Goal: Complete application form: Complete application form

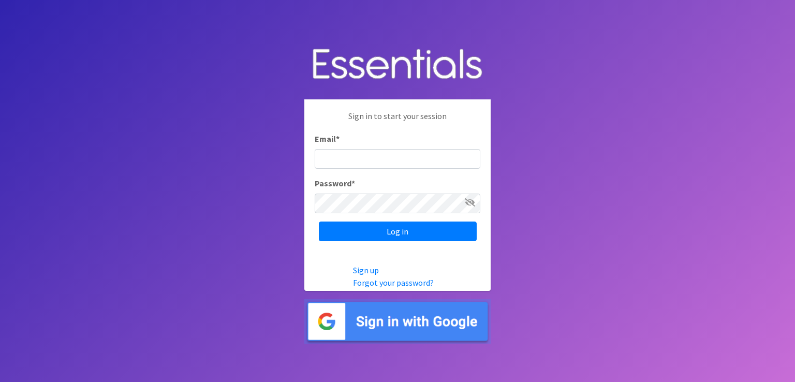
type input "[EMAIL_ADDRESS][DOMAIN_NAME]"
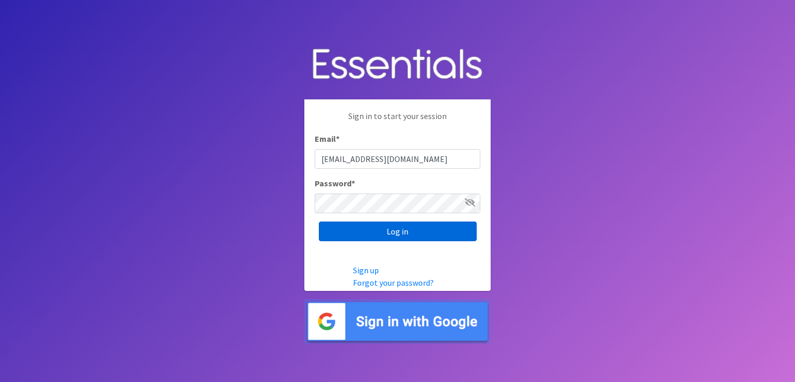
click at [379, 231] on input "Log in" at bounding box center [398, 231] width 158 height 20
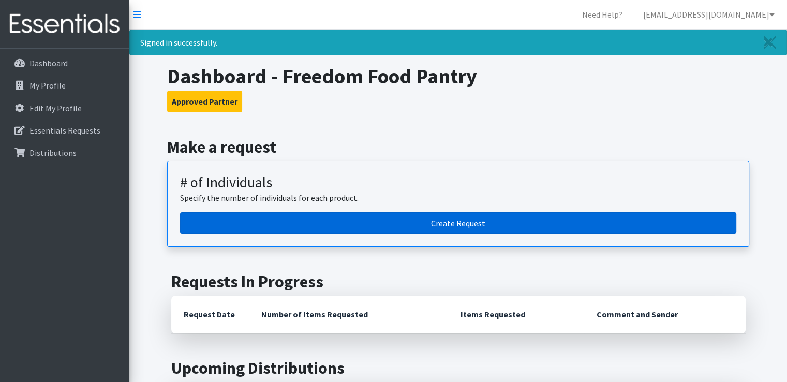
click at [474, 224] on link "Create Request" at bounding box center [458, 223] width 556 height 22
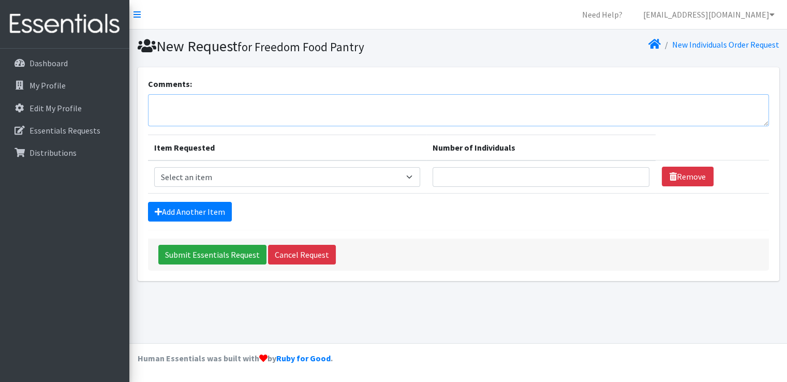
click at [155, 101] on textarea "Comments:" at bounding box center [458, 110] width 621 height 32
type textarea "WIPES! -- Always needed, always appreciated -- As many as possible please."
click at [414, 175] on select "Select an item (Newborn) (Preemie) (Size 1) (Size 2) (Size 3) (Size 4) (Size 5)…" at bounding box center [287, 177] width 266 height 20
select select "14508"
click at [154, 167] on select "Select an item (Newborn) (Preemie) (Size 1) (Size 2) (Size 3) (Size 4) (Size 5)…" at bounding box center [287, 177] width 266 height 20
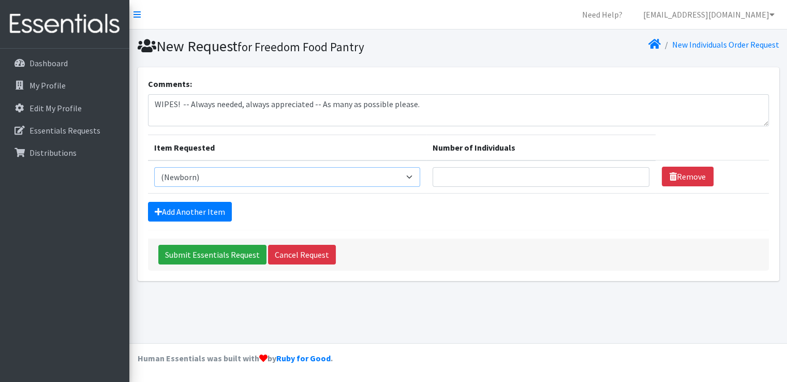
click at [414, 174] on select "Select an item (Newborn) (Preemie) (Size 1) (Size 2) (Size 3) (Size 4) (Size 5)…" at bounding box center [287, 177] width 266 height 20
click at [467, 184] on input "Number of Individuals" at bounding box center [540, 177] width 217 height 20
click at [632, 173] on input "1" at bounding box center [540, 177] width 217 height 20
type input "2"
click at [632, 173] on input "2" at bounding box center [540, 177] width 217 height 20
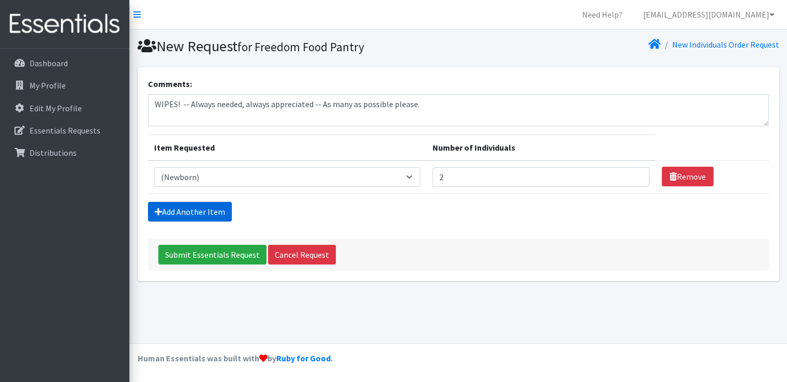
click at [194, 208] on link "Add Another Item" at bounding box center [190, 212] width 84 height 20
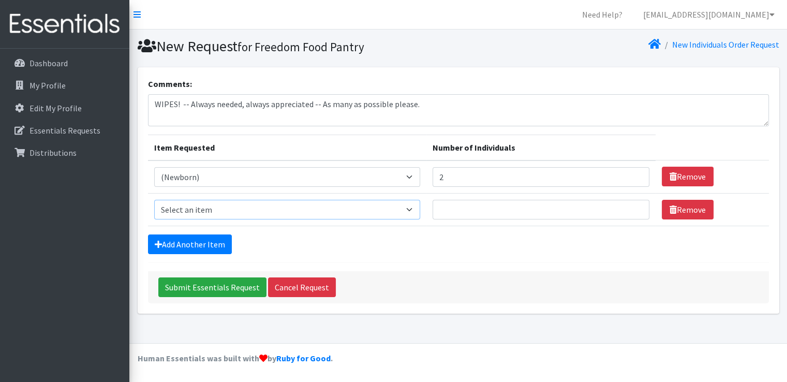
click at [415, 212] on select "Select an item (Newborn) (Preemie) (Size 1) (Size 2) (Size 3) (Size 4) (Size 5)…" at bounding box center [287, 210] width 266 height 20
select select "14509"
click at [154, 200] on select "Select an item (Newborn) (Preemie) (Size 1) (Size 2) (Size 3) (Size 4) (Size 5)…" at bounding box center [287, 210] width 266 height 20
click at [633, 206] on input "1" at bounding box center [540, 210] width 217 height 20
click at [633, 206] on input "2" at bounding box center [540, 210] width 217 height 20
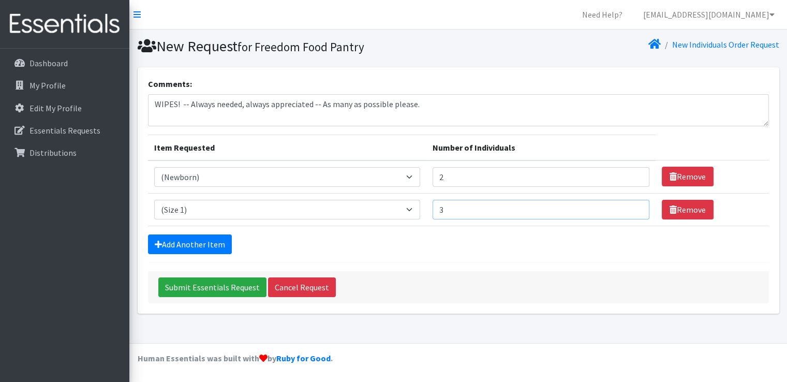
type input "3"
click at [633, 206] on input "3" at bounding box center [540, 210] width 217 height 20
click at [184, 243] on link "Add Another Item" at bounding box center [190, 244] width 84 height 20
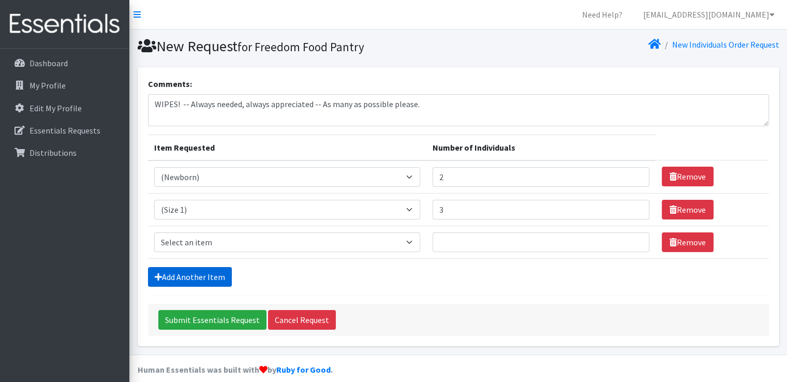
scroll to position [10, 0]
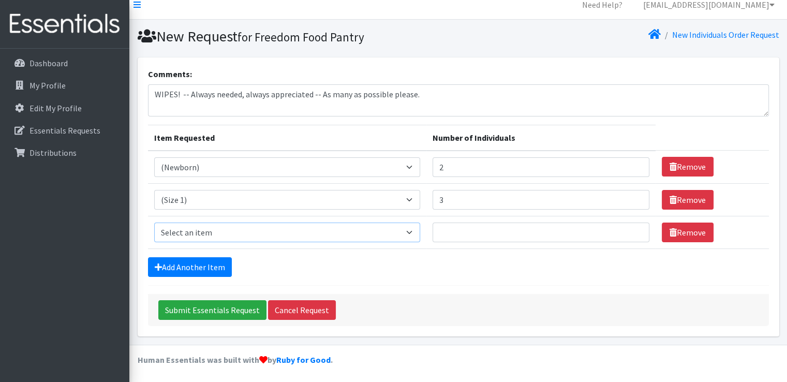
click at [412, 229] on select "Select an item (Newborn) (Preemie) (Size 1) (Size 2) (Size 3) (Size 4) (Size 5)…" at bounding box center [287, 232] width 266 height 20
select select "14507"
click at [154, 222] on select "Select an item (Newborn) (Preemie) (Size 1) (Size 2) (Size 3) (Size 4) (Size 5)…" at bounding box center [287, 232] width 266 height 20
click at [453, 233] on input "Number of Individuals" at bounding box center [540, 232] width 217 height 20
click at [632, 228] on input "1" at bounding box center [540, 232] width 217 height 20
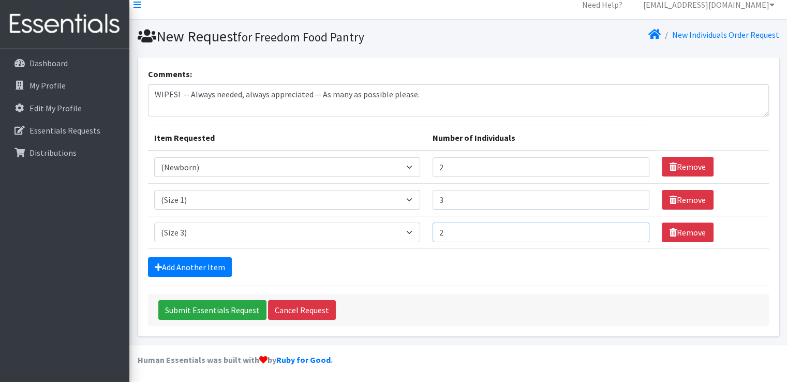
type input "2"
click at [632, 228] on input "2" at bounding box center [540, 232] width 217 height 20
click at [190, 264] on link "Add Another Item" at bounding box center [190, 267] width 84 height 20
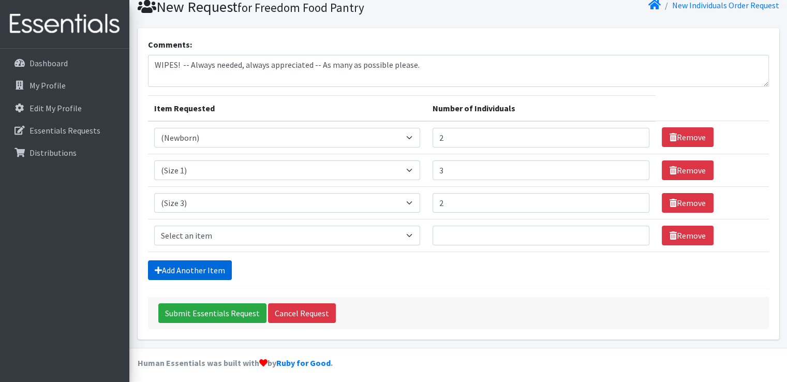
scroll to position [42, 0]
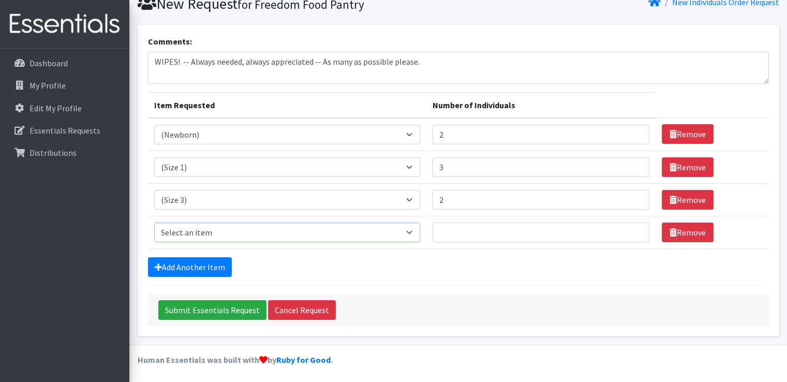
click at [412, 231] on select "Select an item (Newborn) (Preemie) (Size 1) (Size 2) (Size 3) (Size 4) (Size 5)…" at bounding box center [287, 232] width 266 height 20
select select "14488"
click at [154, 222] on select "Select an item (Newborn) (Preemie) (Size 1) (Size 2) (Size 3) (Size 4) (Size 5)…" at bounding box center [287, 232] width 266 height 20
click at [475, 234] on input "Number of Individuals" at bounding box center [540, 232] width 217 height 20
click at [633, 228] on input "1" at bounding box center [540, 232] width 217 height 20
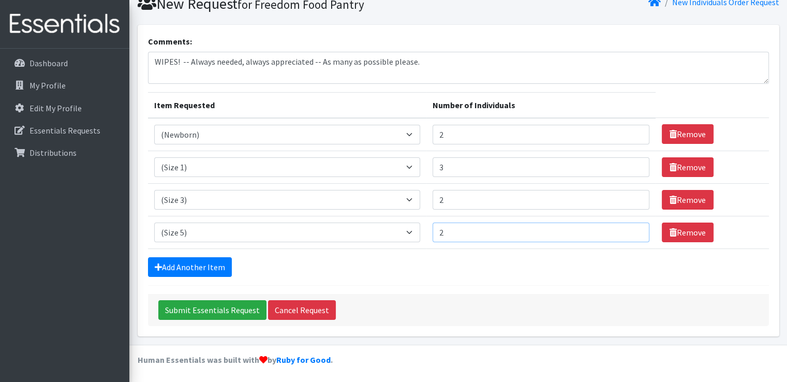
click at [633, 228] on input "2" at bounding box center [540, 232] width 217 height 20
type input "3"
click at [633, 228] on input "3" at bounding box center [540, 232] width 217 height 20
click at [186, 264] on link "Add Another Item" at bounding box center [190, 267] width 84 height 20
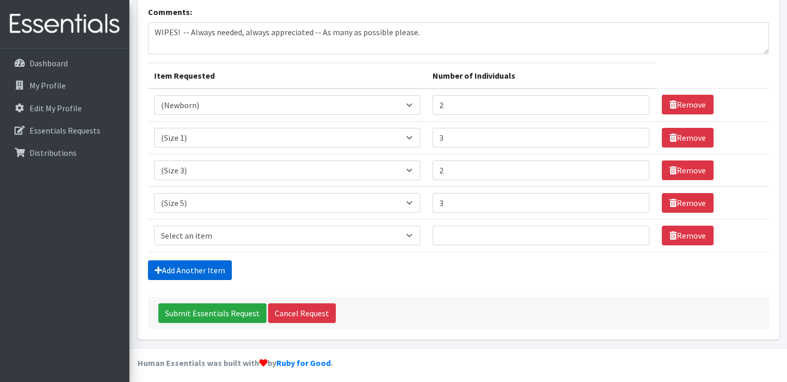
scroll to position [74, 0]
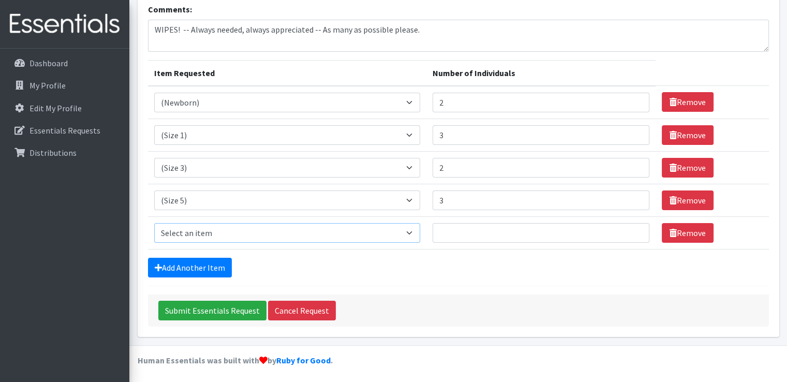
click at [416, 229] on select "Select an item (Newborn) (Preemie) (Size 1) (Size 2) (Size 3) (Size 4) (Size 5)…" at bounding box center [287, 233] width 266 height 20
select select "14491"
click at [154, 223] on select "Select an item (Newborn) (Preemie) (Size 1) (Size 2) (Size 3) (Size 4) (Size 5)…" at bounding box center [287, 233] width 266 height 20
click at [631, 229] on input "1" at bounding box center [540, 233] width 217 height 20
click at [631, 229] on input "2" at bounding box center [540, 233] width 217 height 20
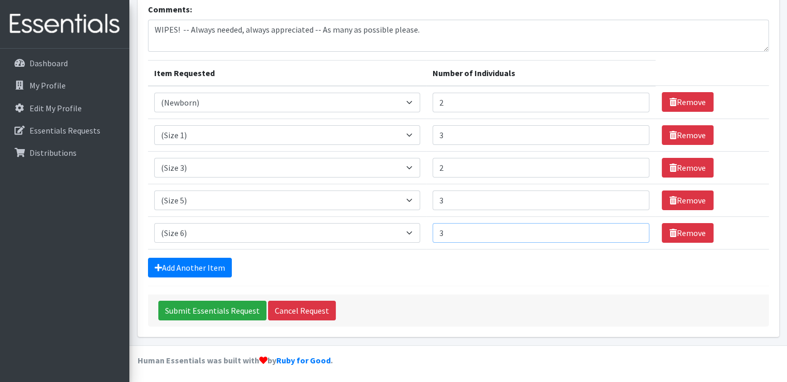
type input "3"
click at [631, 229] on input "3" at bounding box center [540, 233] width 217 height 20
click at [634, 199] on input "2" at bounding box center [540, 200] width 217 height 20
click at [634, 203] on input "1" at bounding box center [540, 200] width 217 height 20
click at [604, 200] on input "1" at bounding box center [540, 200] width 217 height 20
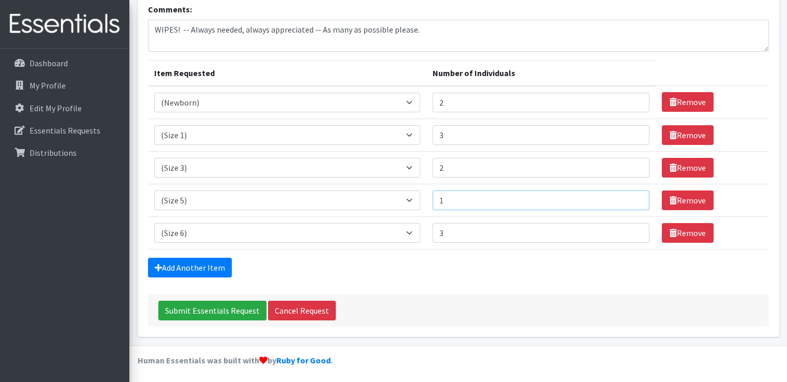
click at [633, 201] on input "1" at bounding box center [540, 200] width 217 height 20
click at [634, 196] on input "2" at bounding box center [540, 200] width 217 height 20
click at [634, 196] on input "3" at bounding box center [540, 200] width 217 height 20
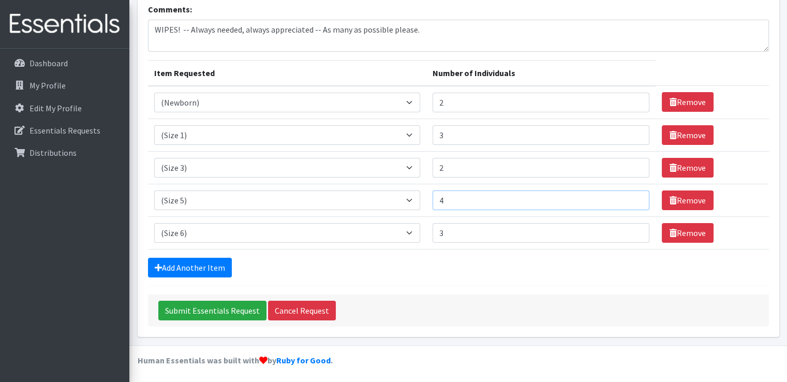
type input "4"
click at [634, 196] on input "4" at bounding box center [540, 200] width 217 height 20
type input "2"
click at [631, 234] on input "2" at bounding box center [540, 233] width 217 height 20
click at [190, 266] on link "Add Another Item" at bounding box center [190, 268] width 84 height 20
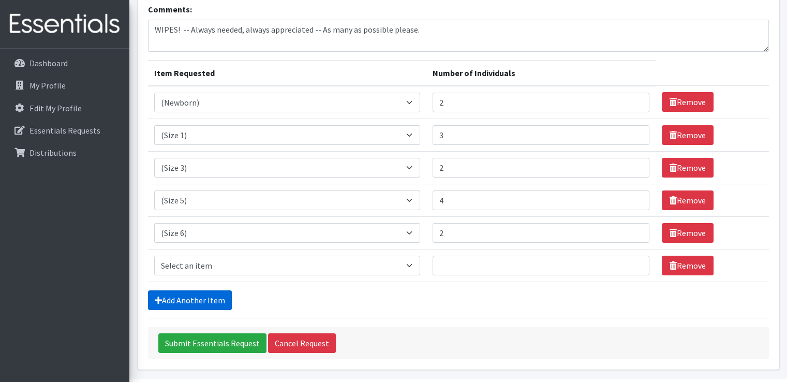
scroll to position [108, 0]
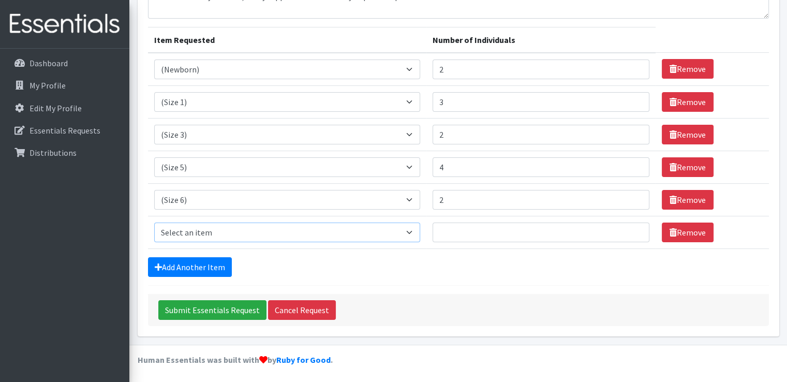
click at [412, 231] on select "Select an item (Newborn) (Preemie) (Size 1) (Size 2) (Size 3) (Size 4) (Size 5)…" at bounding box center [287, 232] width 266 height 20
select select "14774"
click at [154, 222] on select "Select an item (Newborn) (Preemie) (Size 1) (Size 2) (Size 3) (Size 4) (Size 5)…" at bounding box center [287, 232] width 266 height 20
click at [631, 228] on input "1" at bounding box center [540, 232] width 217 height 20
type input "2"
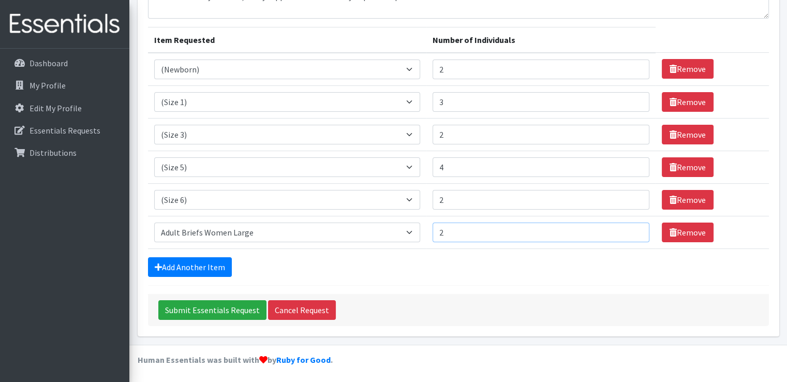
click at [631, 228] on input "2" at bounding box center [540, 232] width 217 height 20
click at [204, 265] on link "Add Another Item" at bounding box center [190, 267] width 84 height 20
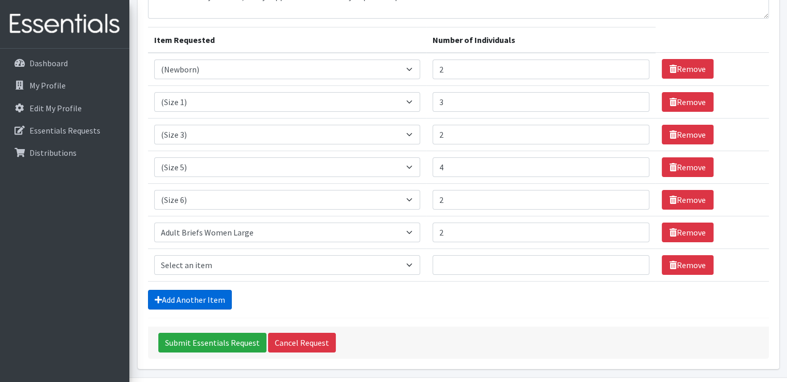
scroll to position [140, 0]
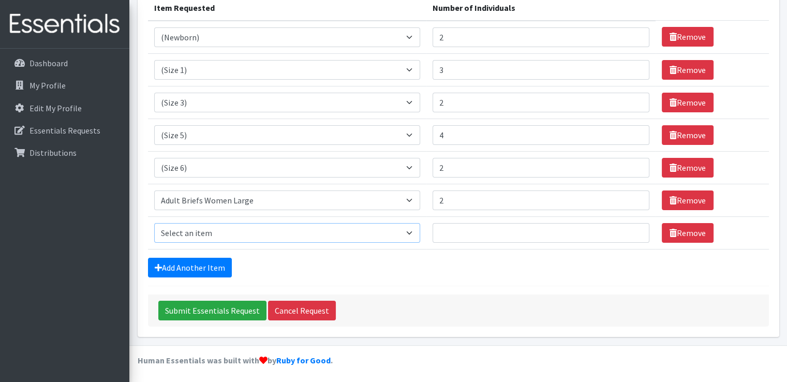
click at [419, 228] on select "Select an item (Newborn) (Preemie) (Size 1) (Size 2) (Size 3) (Size 4) (Size 5)…" at bounding box center [287, 233] width 266 height 20
select select "14498"
click at [154, 223] on select "Select an item (Newborn) (Preemie) (Size 1) (Size 2) (Size 3) (Size 4) (Size 5)…" at bounding box center [287, 233] width 266 height 20
click at [631, 228] on input "1" at bounding box center [540, 233] width 217 height 20
click at [631, 228] on input "2" at bounding box center [540, 233] width 217 height 20
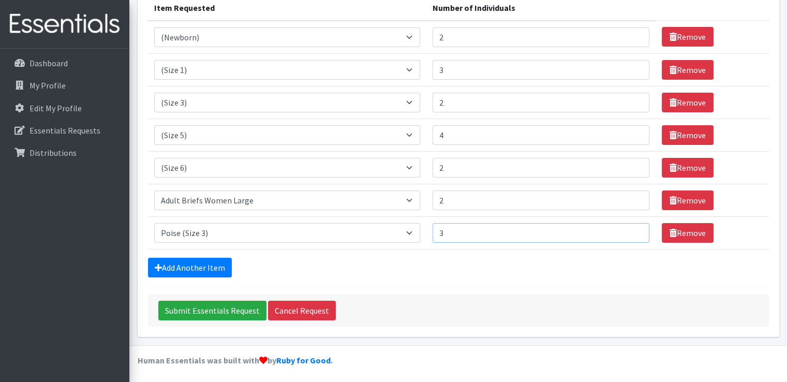
click at [631, 228] on input "3" at bounding box center [540, 233] width 217 height 20
click at [631, 228] on input "4" at bounding box center [540, 233] width 217 height 20
type input "5"
click at [631, 228] on input "5" at bounding box center [540, 233] width 217 height 20
click at [201, 262] on link "Add Another Item" at bounding box center [190, 268] width 84 height 20
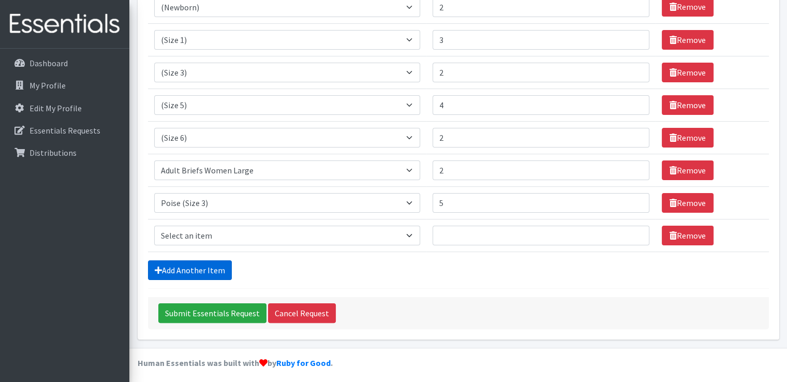
scroll to position [172, 0]
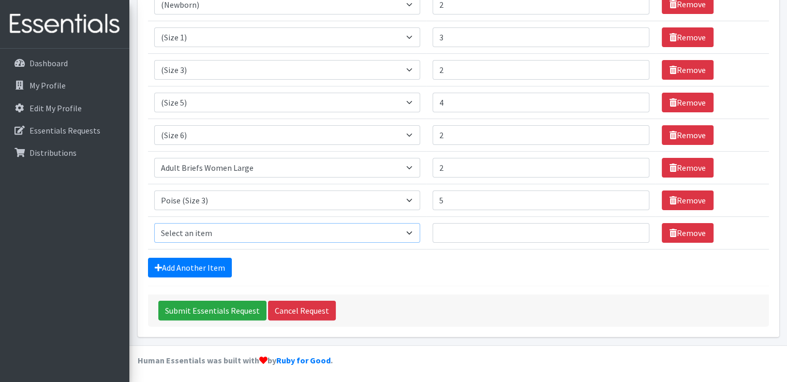
click at [414, 231] on select "Select an item (Newborn) (Preemie) (Size 1) (Size 2) (Size 3) (Size 4) (Size 5)…" at bounding box center [287, 233] width 266 height 20
select select "14767"
click at [154, 223] on select "Select an item (Newborn) (Preemie) (Size 1) (Size 2) (Size 3) (Size 4) (Size 5)…" at bounding box center [287, 233] width 266 height 20
click at [631, 226] on input "1" at bounding box center [540, 233] width 217 height 20
type input "2"
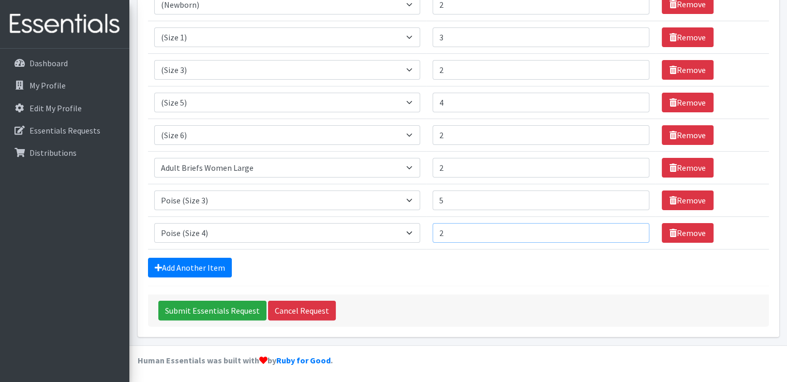
click at [631, 226] on input "2" at bounding box center [540, 233] width 217 height 20
click at [200, 267] on link "Add Another Item" at bounding box center [190, 268] width 84 height 20
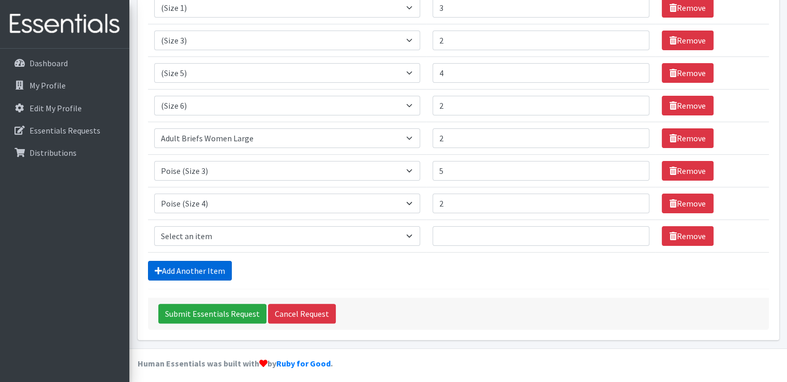
scroll to position [205, 0]
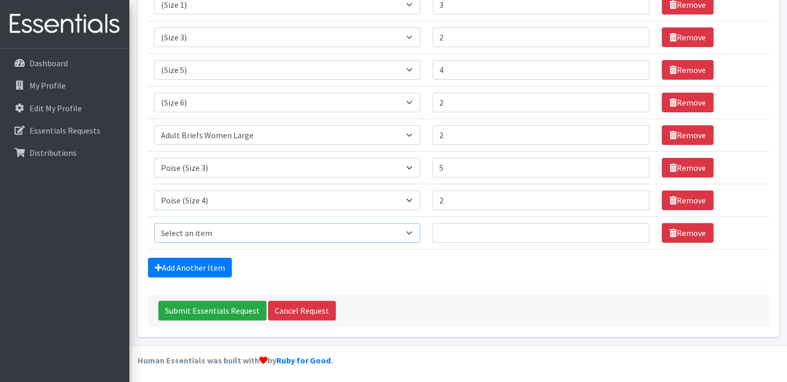
click at [417, 234] on select "Select an item (Newborn) (Preemie) (Size 1) (Size 2) (Size 3) (Size 4) (Size 5)…" at bounding box center [287, 233] width 266 height 20
select select "14768"
click at [154, 223] on select "Select an item (Newborn) (Preemie) (Size 1) (Size 2) (Size 3) (Size 4) (Size 5)…" at bounding box center [287, 233] width 266 height 20
click at [633, 231] on input "1" at bounding box center [540, 233] width 217 height 20
click at [633, 231] on input "2" at bounding box center [540, 233] width 217 height 20
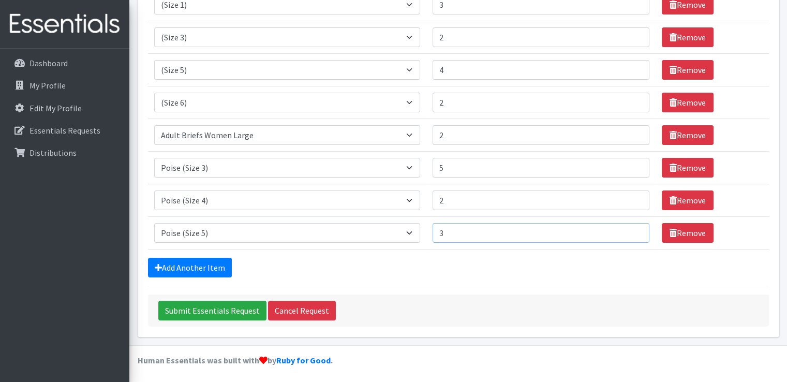
click at [633, 231] on input "3" at bounding box center [540, 233] width 217 height 20
click at [633, 231] on input "4" at bounding box center [540, 233] width 217 height 20
type input "5"
click at [633, 231] on input "5" at bounding box center [540, 233] width 217 height 20
click at [201, 262] on link "Add Another Item" at bounding box center [190, 268] width 84 height 20
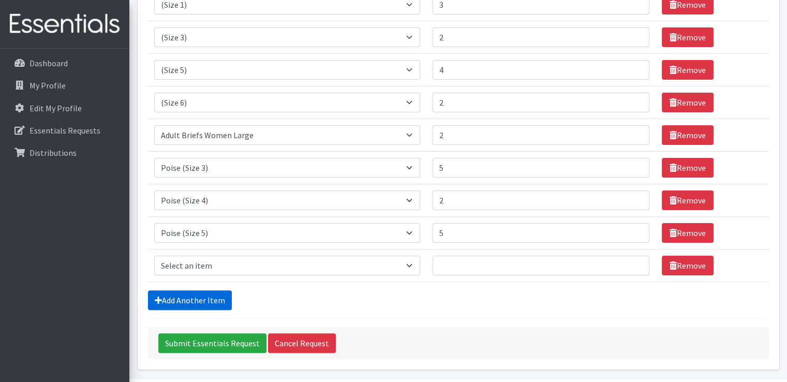
scroll to position [237, 0]
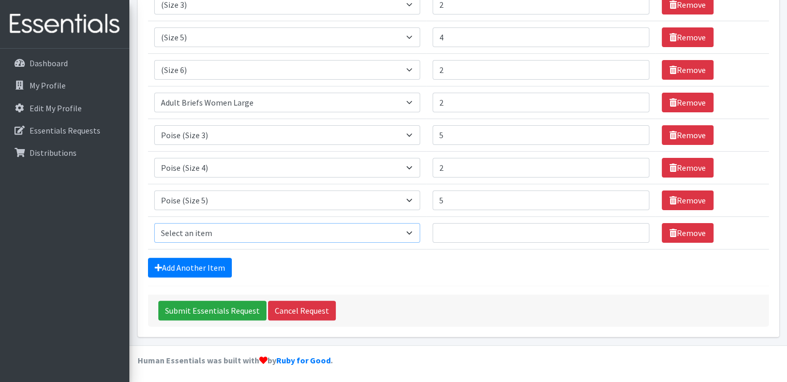
click at [410, 230] on select "Select an item (Newborn) (Preemie) (Size 1) (Size 2) (Size 3) (Size 4) (Size 5)…" at bounding box center [287, 233] width 266 height 20
select select "14485"
click at [154, 223] on select "Select an item (Newborn) (Preemie) (Size 1) (Size 2) (Size 3) (Size 4) (Size 5)…" at bounding box center [287, 233] width 266 height 20
click at [633, 228] on input "1" at bounding box center [540, 233] width 217 height 20
click at [633, 228] on input "2" at bounding box center [540, 233] width 217 height 20
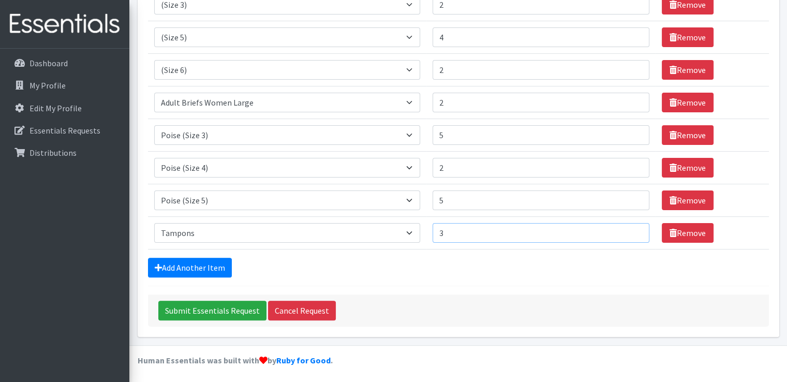
click at [633, 228] on input "3" at bounding box center [540, 233] width 217 height 20
click at [633, 228] on input "4" at bounding box center [540, 233] width 217 height 20
type input "5"
click at [633, 228] on input "5" at bounding box center [540, 233] width 217 height 20
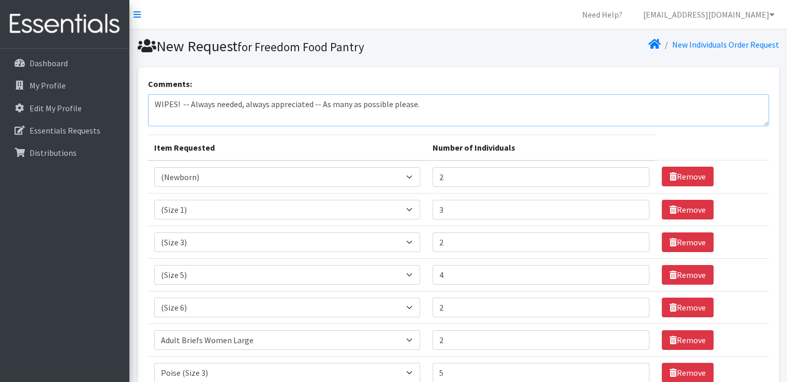
click at [430, 106] on textarea "WIPES! -- Always needed, always appreciated -- As many as possible please." at bounding box center [458, 110] width 621 height 32
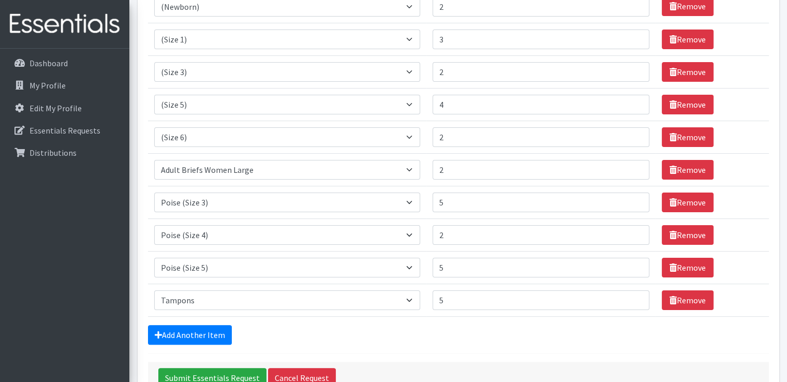
type textarea "WIPES! -- Always needed, always appreciated -- As many as possible please. HEAV…"
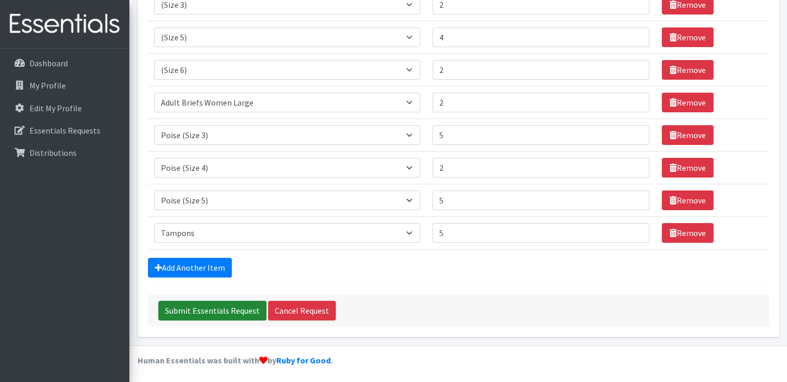
click at [218, 305] on input "Submit Essentials Request" at bounding box center [212, 311] width 108 height 20
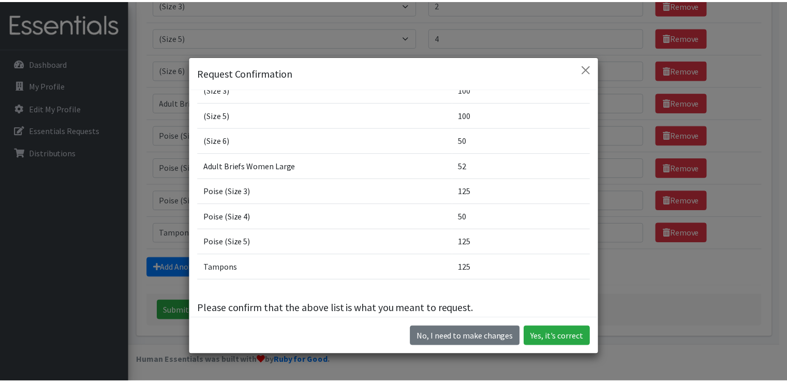
scroll to position [103, 0]
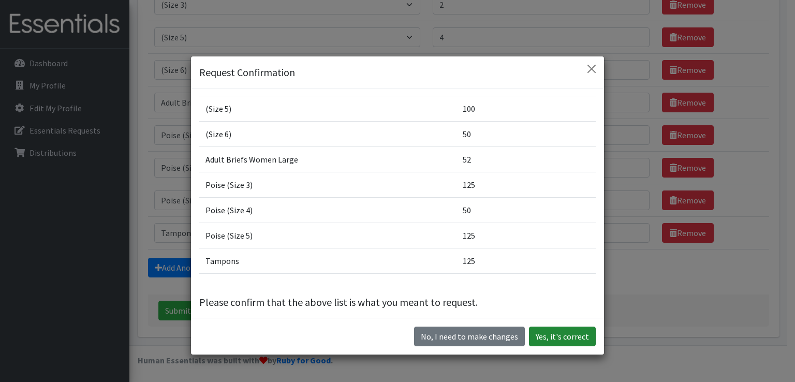
click at [552, 338] on button "Yes, it's correct" at bounding box center [562, 336] width 67 height 20
